Goal: Transaction & Acquisition: Book appointment/travel/reservation

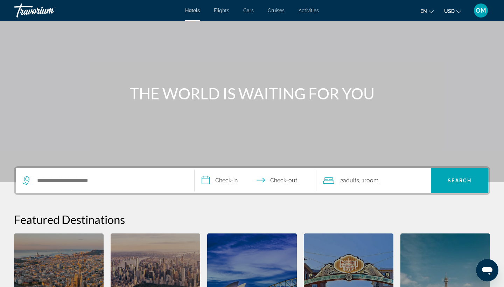
scroll to position [27, 0]
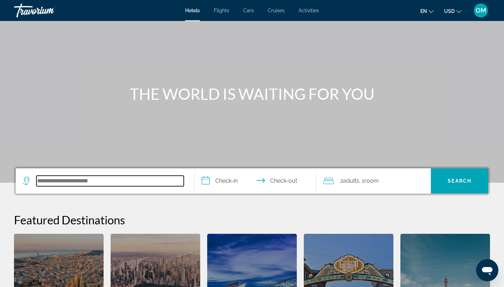
click at [57, 181] on input "Search hotel destination" at bounding box center [109, 181] width 147 height 11
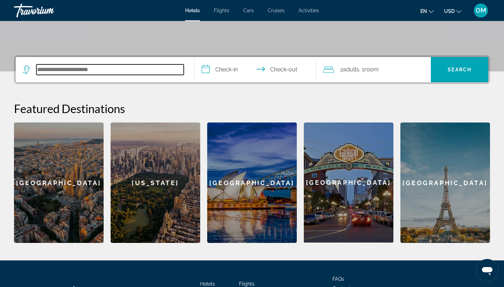
scroll to position [171, 0]
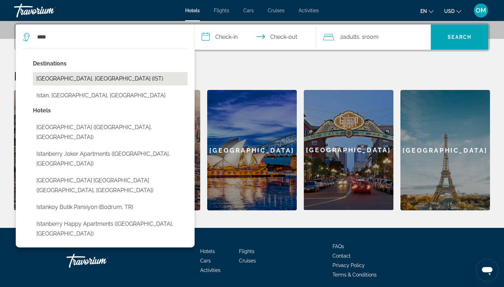
click at [58, 80] on button "[GEOGRAPHIC_DATA], [GEOGRAPHIC_DATA] (IST)" at bounding box center [110, 78] width 155 height 13
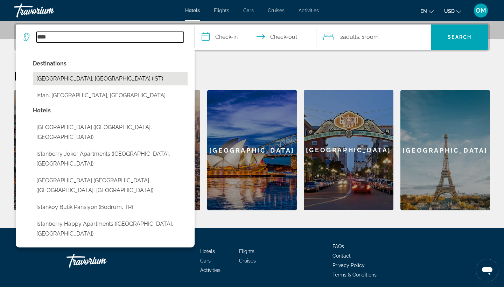
type input "**********"
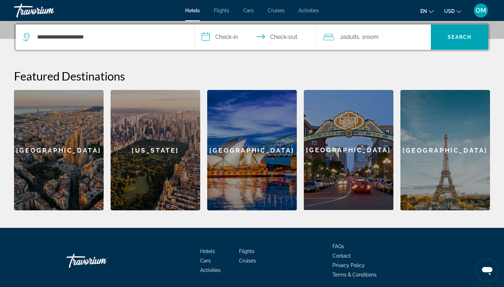
click at [206, 38] on input "**********" at bounding box center [257, 38] width 125 height 27
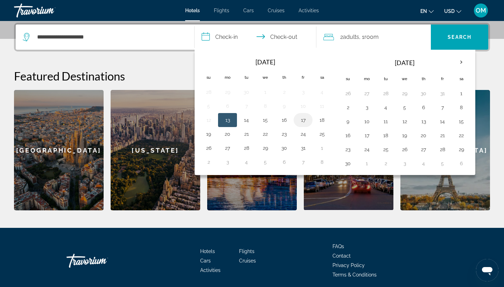
click at [301, 120] on button "17" at bounding box center [303, 120] width 11 height 10
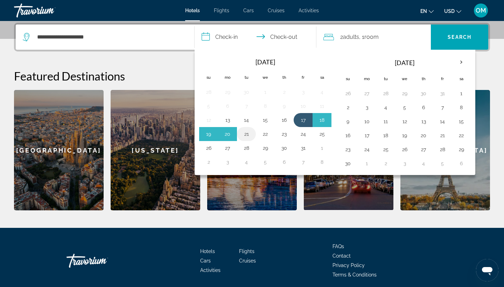
click at [246, 134] on button "21" at bounding box center [246, 134] width 11 height 10
type input "**********"
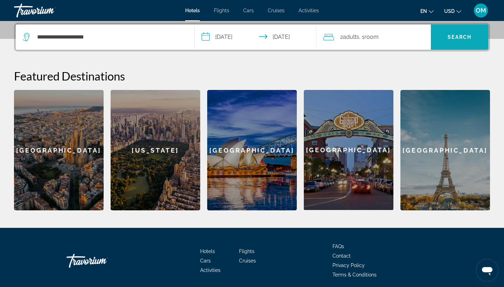
click at [448, 37] on span "Search" at bounding box center [460, 37] width 24 height 6
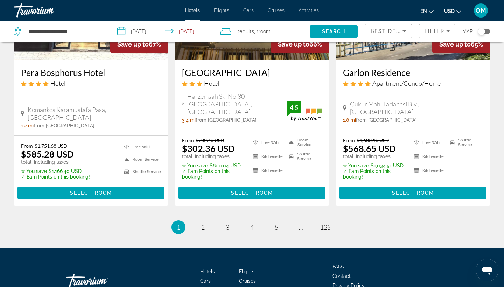
scroll to position [944, 0]
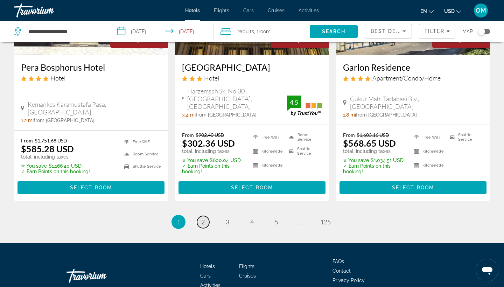
click at [203, 218] on span "2" at bounding box center [203, 222] width 4 height 8
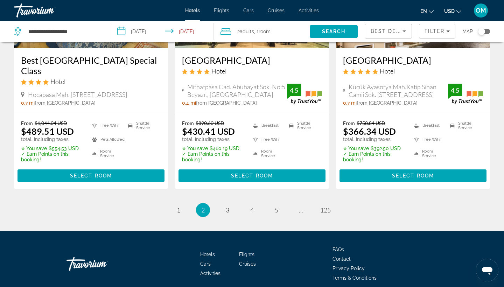
scroll to position [904, 0]
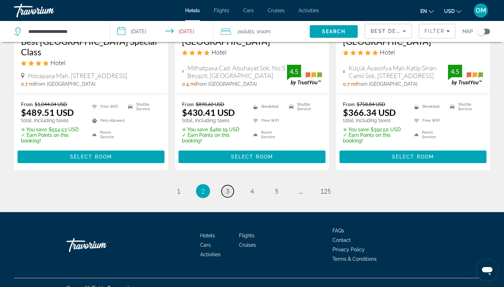
click at [228, 187] on span "3" at bounding box center [228, 191] width 4 height 8
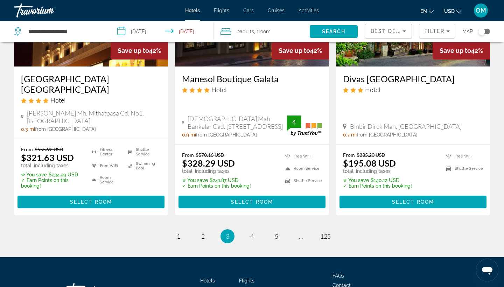
scroll to position [936, 0]
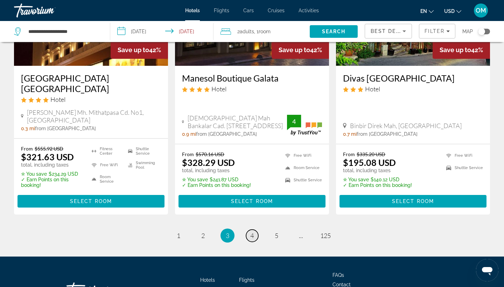
click at [252, 232] on span "4" at bounding box center [252, 236] width 4 height 8
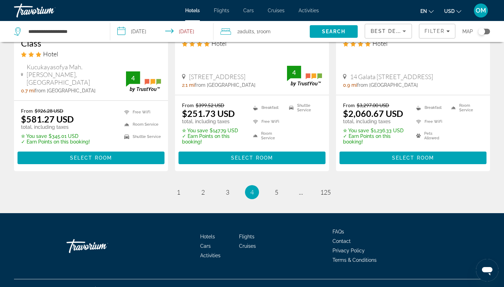
scroll to position [963, 0]
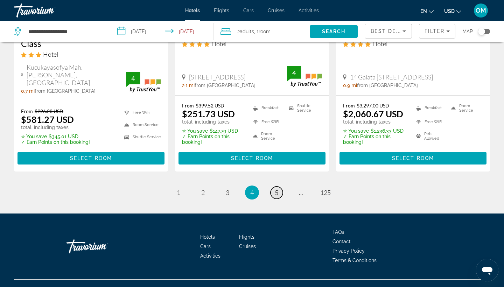
click at [275, 189] on span "5" at bounding box center [277, 193] width 4 height 8
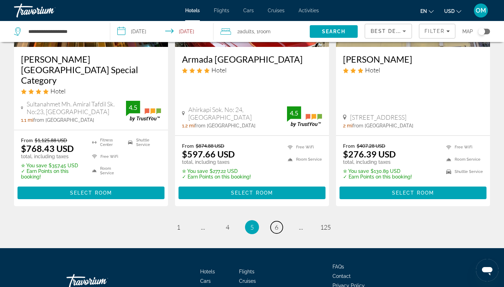
scroll to position [946, 0]
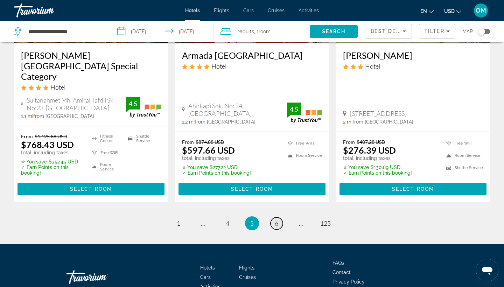
click at [279, 217] on link "page 6" at bounding box center [277, 223] width 12 height 12
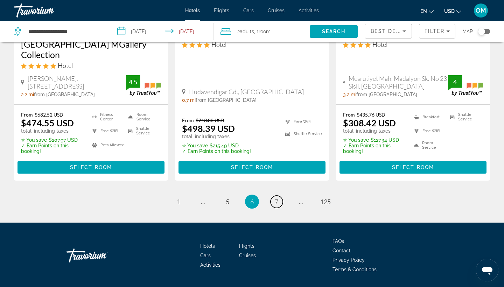
scroll to position [964, 0]
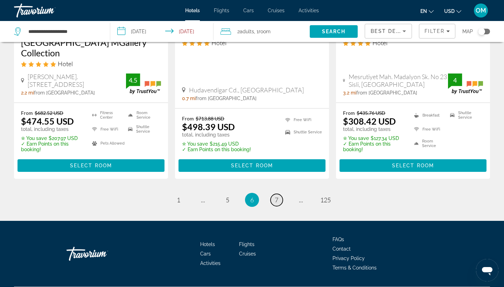
click at [278, 196] on span "7" at bounding box center [277, 200] width 4 height 8
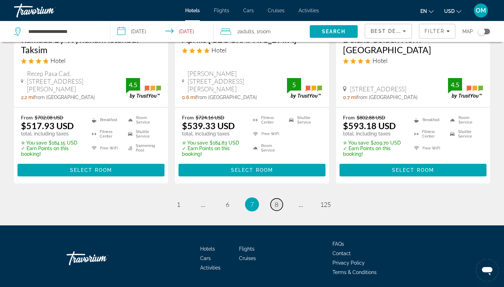
click at [278, 201] on span "8" at bounding box center [277, 205] width 4 height 8
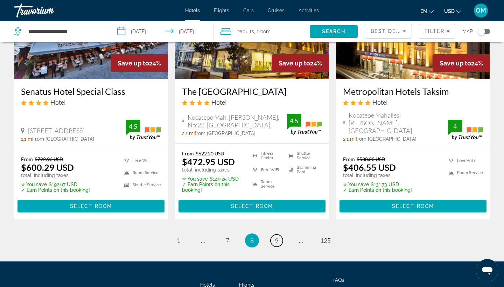
scroll to position [914, 0]
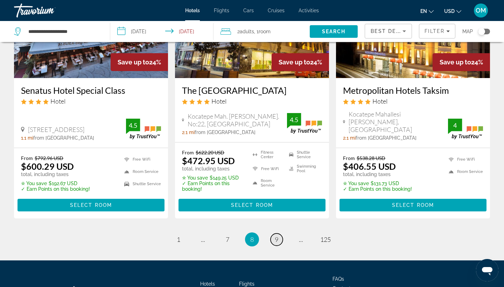
click at [278, 236] on span "9" at bounding box center [277, 240] width 4 height 8
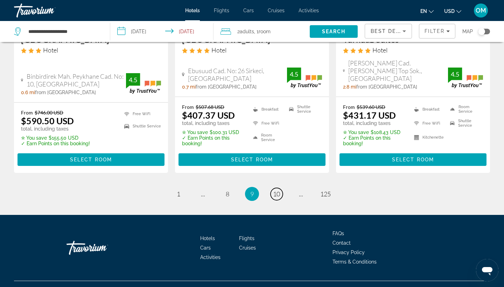
scroll to position [961, 0]
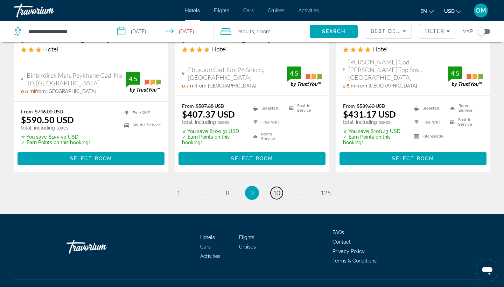
click at [276, 190] on span "10" at bounding box center [276, 193] width 7 height 8
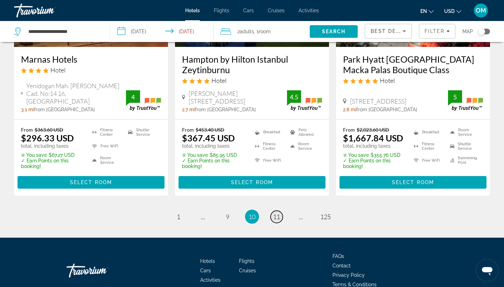
click at [274, 213] on span "11" at bounding box center [276, 217] width 7 height 8
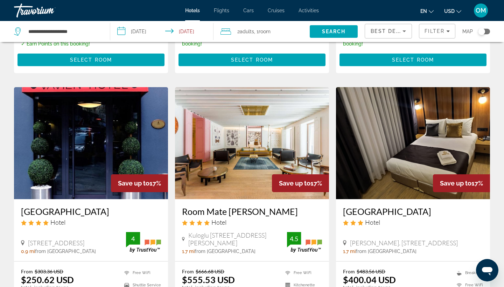
scroll to position [529, 0]
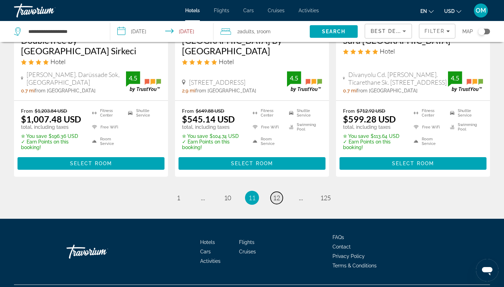
click at [277, 194] on span "12" at bounding box center [276, 198] width 7 height 8
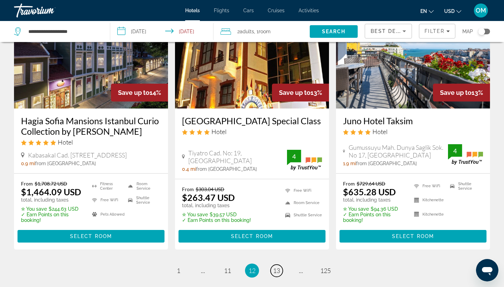
scroll to position [886, 0]
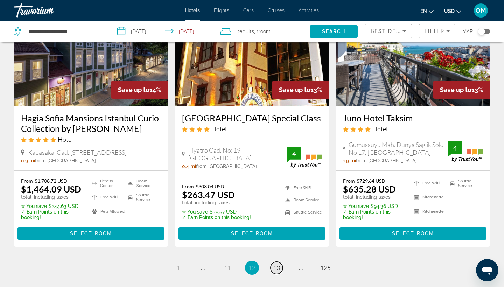
click at [278, 264] on span "13" at bounding box center [276, 268] width 7 height 8
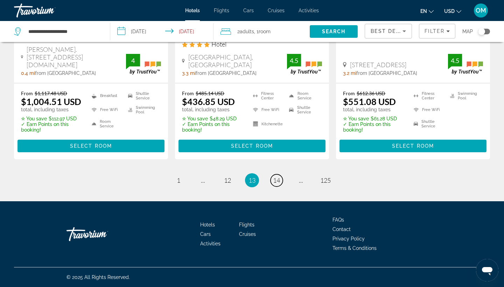
scroll to position [991, 0]
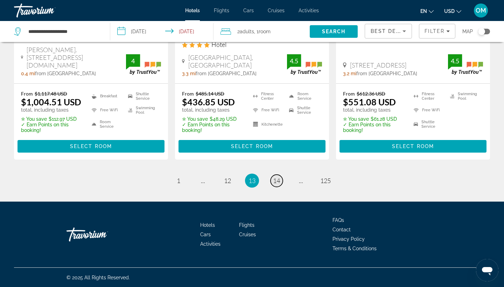
click at [277, 178] on span "14" at bounding box center [276, 181] width 7 height 8
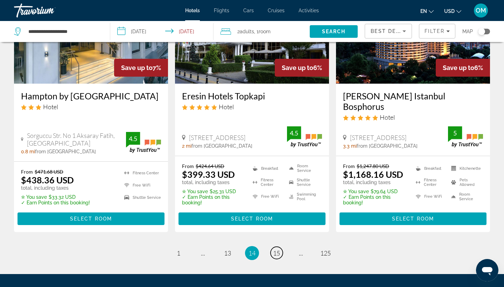
scroll to position [909, 0]
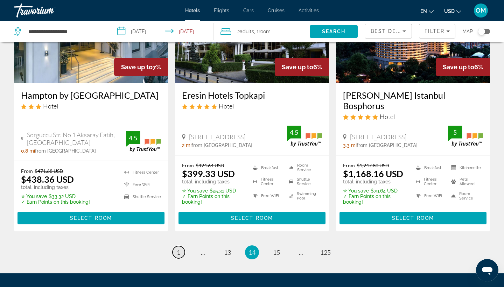
click at [178, 249] on span "1" at bounding box center [179, 253] width 4 height 8
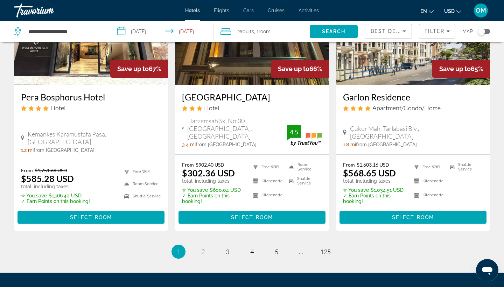
scroll to position [915, 0]
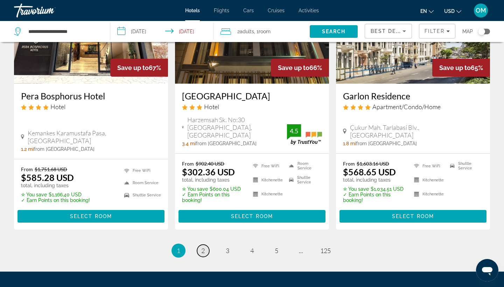
click at [201, 247] on span "2" at bounding box center [203, 251] width 4 height 8
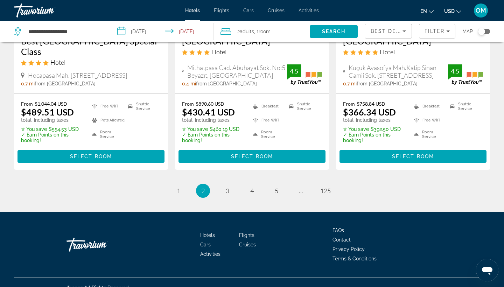
scroll to position [963, 0]
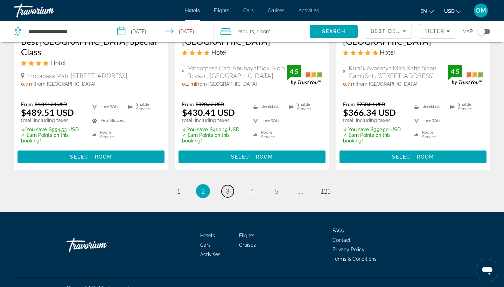
click at [227, 187] on span "3" at bounding box center [228, 191] width 4 height 8
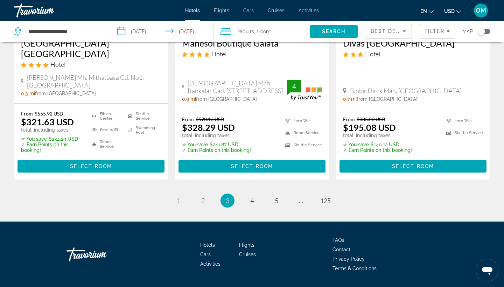
scroll to position [971, 0]
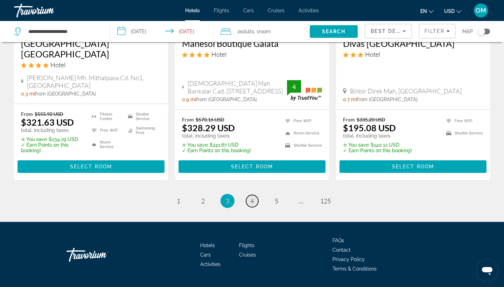
click at [253, 197] on span "4" at bounding box center [252, 201] width 4 height 8
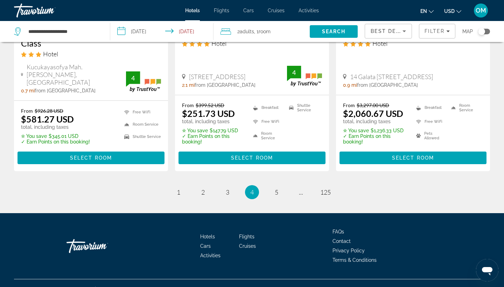
scroll to position [963, 0]
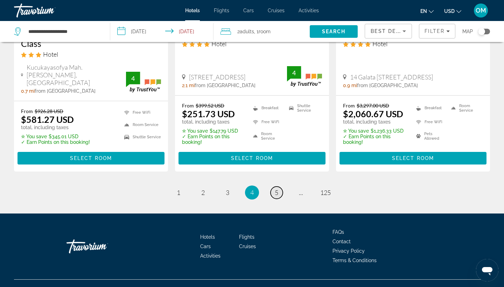
click at [277, 189] on span "5" at bounding box center [277, 193] width 4 height 8
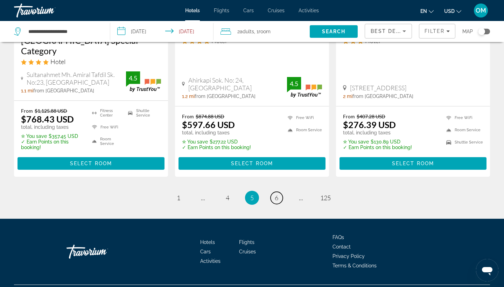
scroll to position [972, 0]
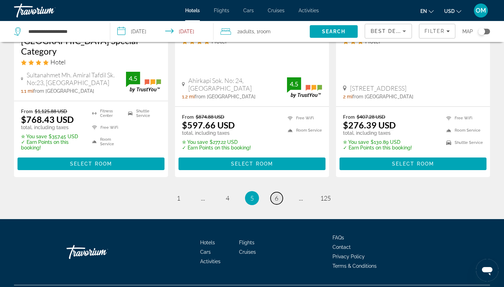
click at [277, 194] on span "6" at bounding box center [277, 198] width 4 height 8
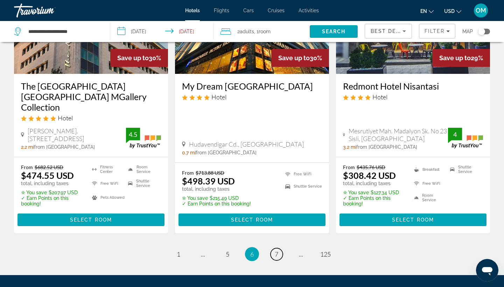
scroll to position [911, 0]
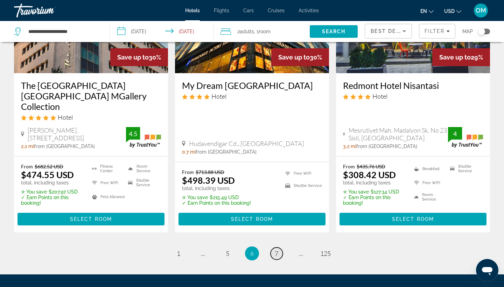
click at [275, 250] on span "7" at bounding box center [277, 254] width 4 height 8
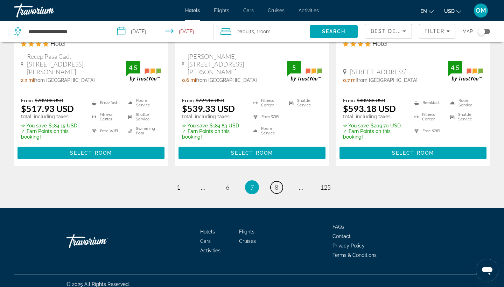
scroll to position [981, 0]
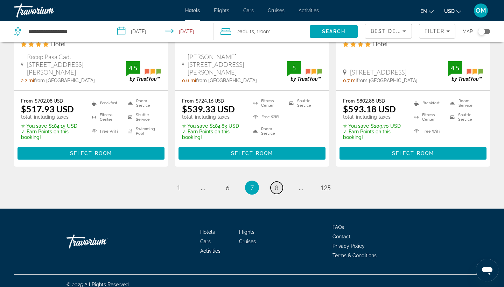
click at [279, 182] on link "page 8" at bounding box center [277, 188] width 12 height 12
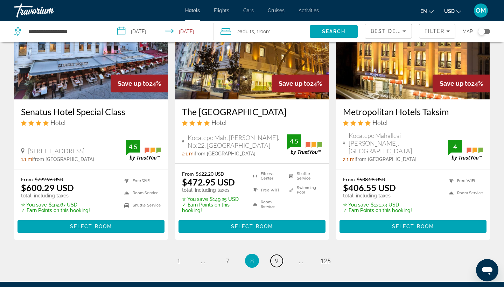
scroll to position [893, 0]
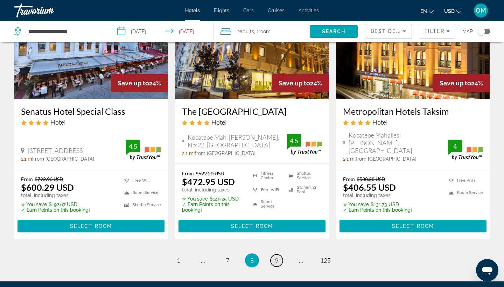
click at [278, 254] on link "page 9" at bounding box center [277, 260] width 12 height 12
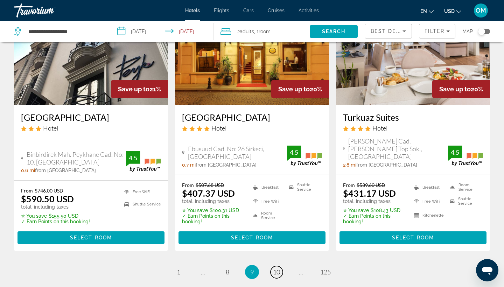
scroll to position [882, 0]
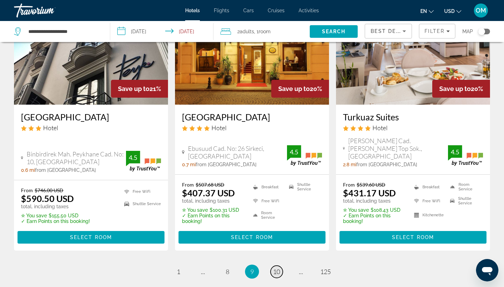
click at [278, 269] on span "10" at bounding box center [276, 272] width 7 height 8
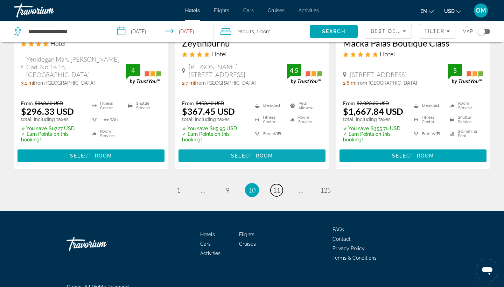
scroll to position [955, 0]
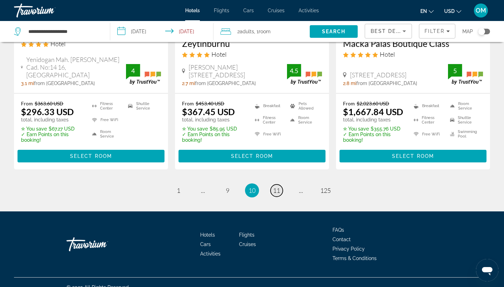
click at [275, 187] on span "11" at bounding box center [276, 191] width 7 height 8
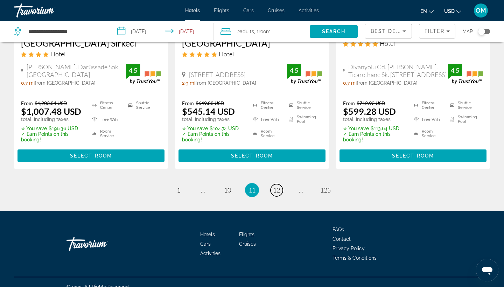
scroll to position [966, 0]
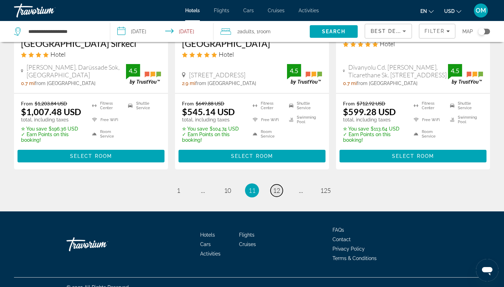
click at [275, 187] on span "12" at bounding box center [276, 191] width 7 height 8
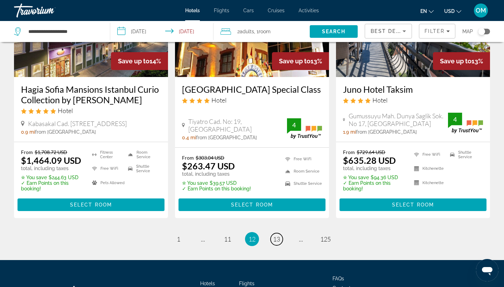
scroll to position [915, 0]
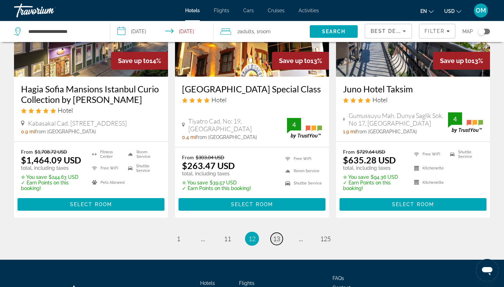
click at [277, 235] on span "13" at bounding box center [276, 239] width 7 height 8
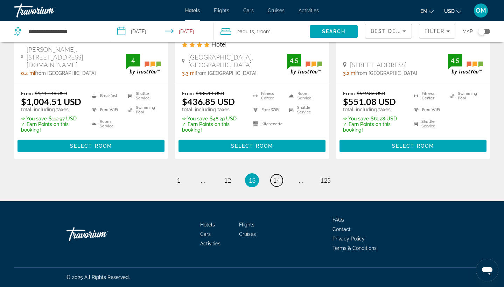
scroll to position [991, 0]
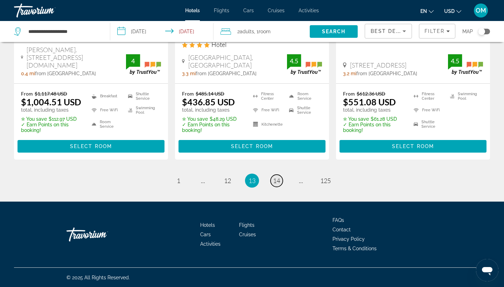
click at [277, 182] on span "14" at bounding box center [276, 181] width 7 height 8
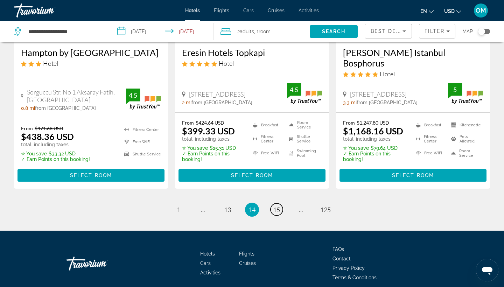
scroll to position [952, 0]
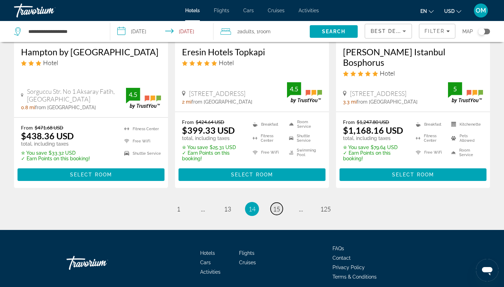
click at [274, 205] on span "15" at bounding box center [276, 209] width 7 height 8
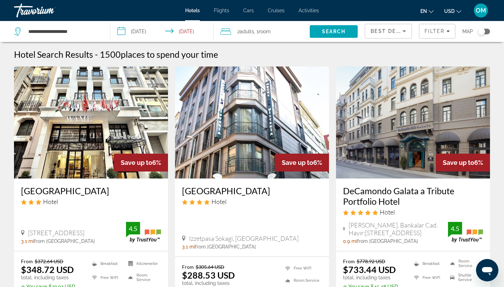
click at [123, 33] on input "**********" at bounding box center [163, 32] width 106 height 23
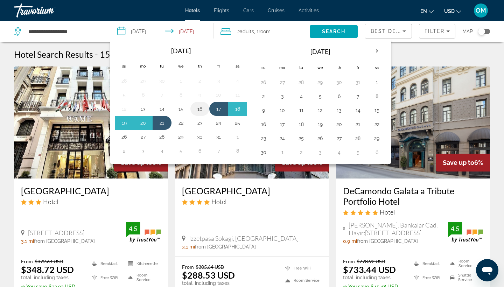
click at [201, 106] on button "16" at bounding box center [199, 109] width 11 height 10
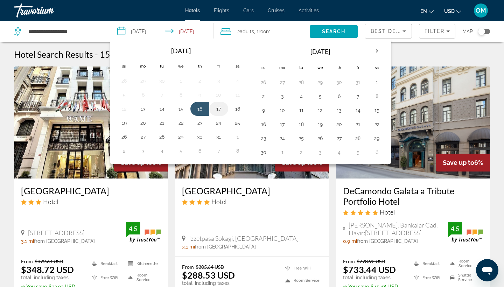
click at [217, 107] on button "17" at bounding box center [218, 109] width 11 height 10
type input "**********"
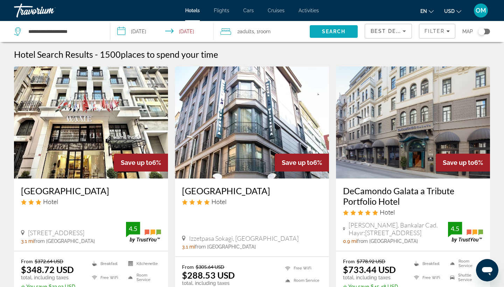
click at [326, 30] on span "Search" at bounding box center [334, 32] width 24 height 6
